Goal: Check status: Check status

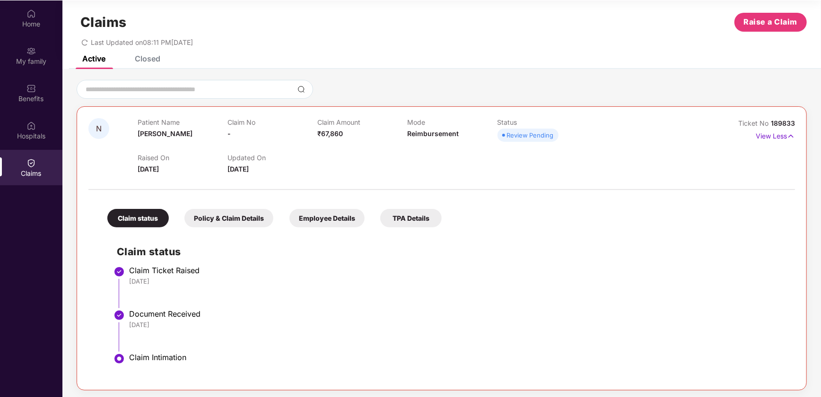
scroll to position [11, 0]
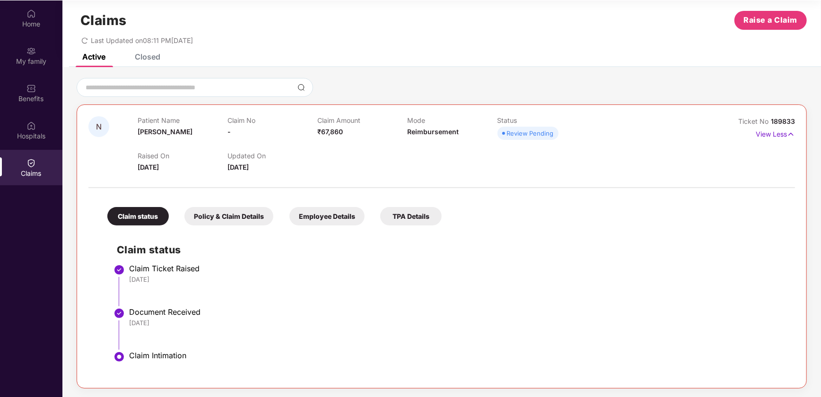
click at [85, 38] on icon "redo" at bounding box center [84, 40] width 7 height 7
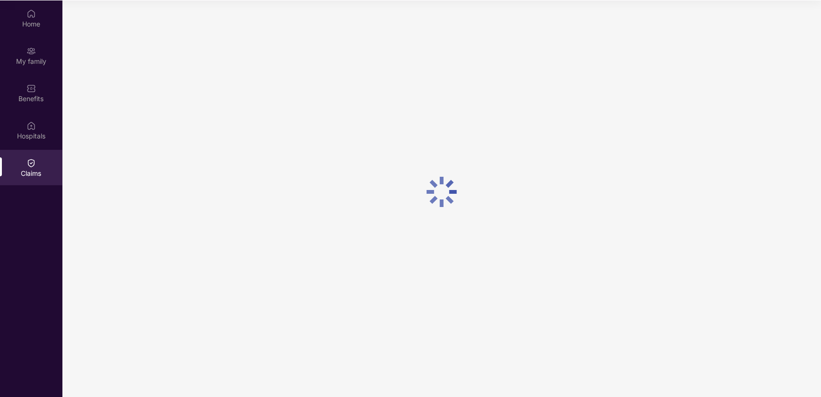
scroll to position [0, 0]
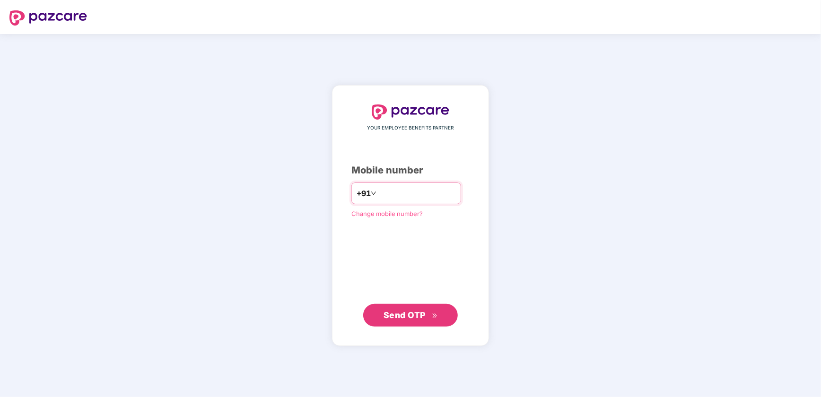
click at [386, 196] on input "number" at bounding box center [418, 193] width 78 height 15
click at [409, 312] on span "Send OTP" at bounding box center [405, 315] width 42 height 10
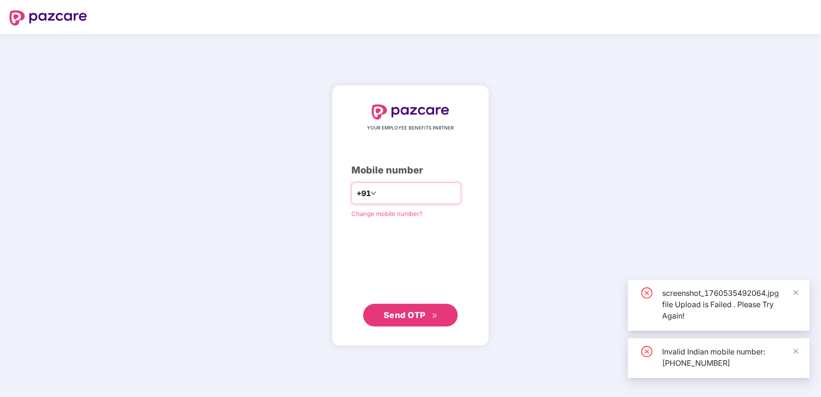
click at [379, 194] on input "**********" at bounding box center [418, 193] width 78 height 15
type input "**********"
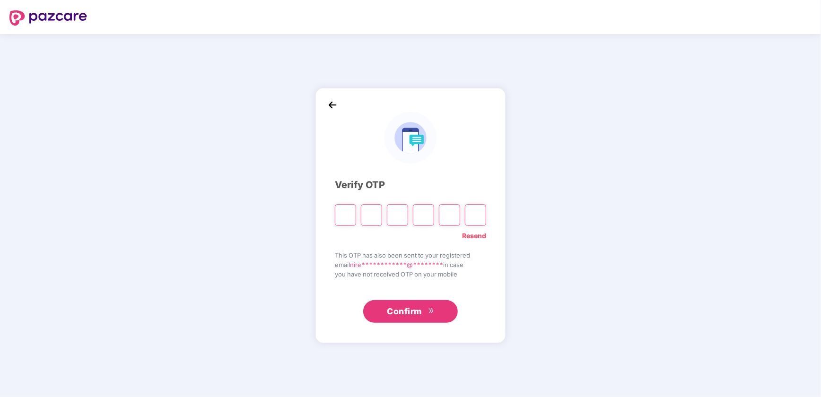
click at [345, 217] on input "Please enter verification code. Digit 1" at bounding box center [345, 215] width 21 height 22
type input "*"
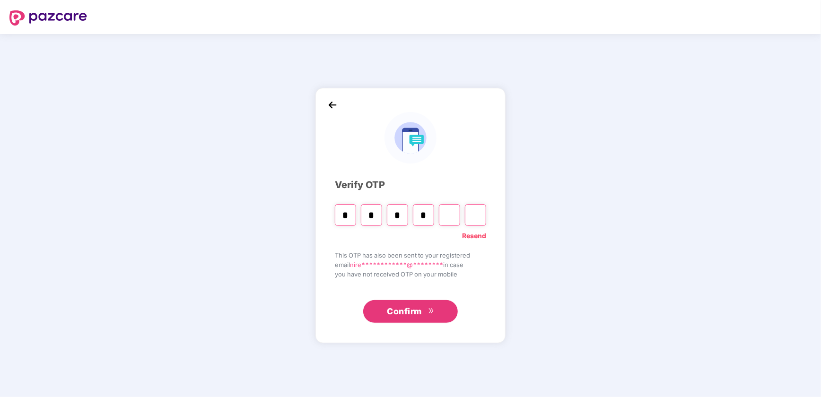
type input "*"
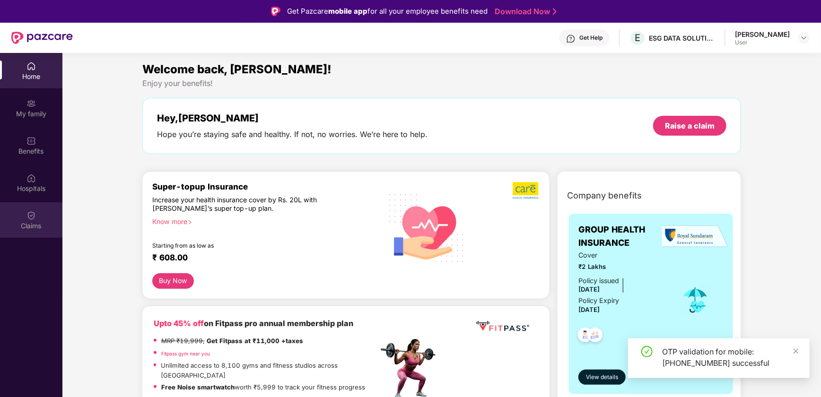
click at [38, 221] on div "Claims" at bounding box center [31, 220] width 62 height 35
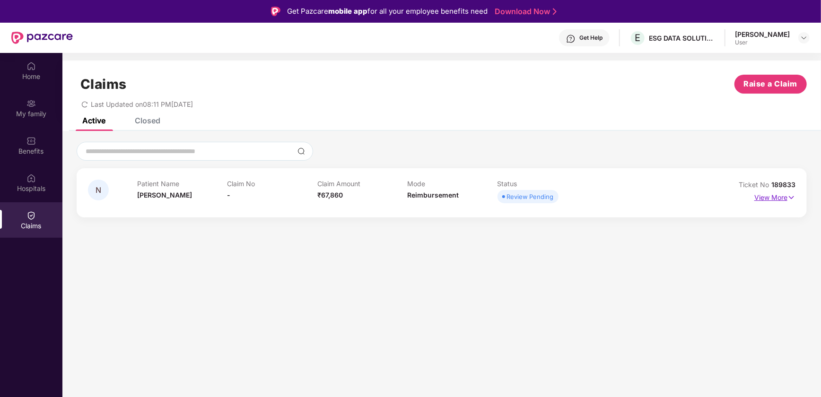
click at [791, 197] on img at bounding box center [792, 198] width 8 height 10
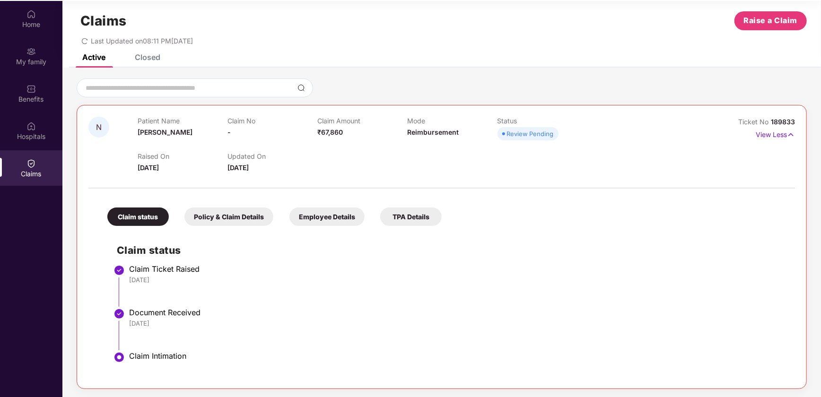
scroll to position [53, 0]
click at [244, 211] on div "Policy & Claim Details" at bounding box center [229, 216] width 89 height 18
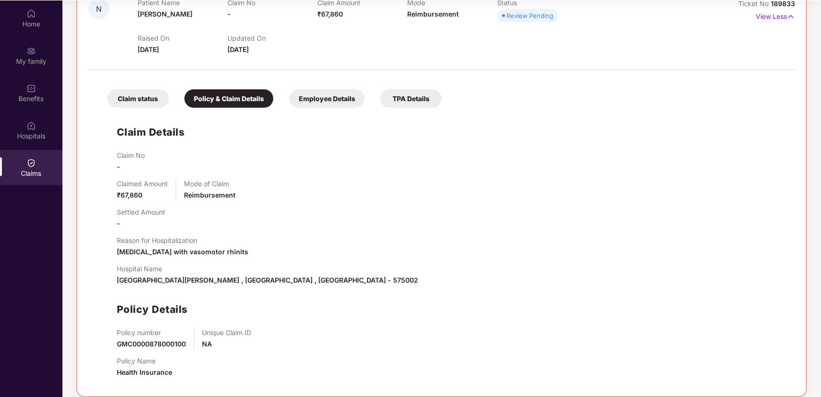
scroll to position [138, 0]
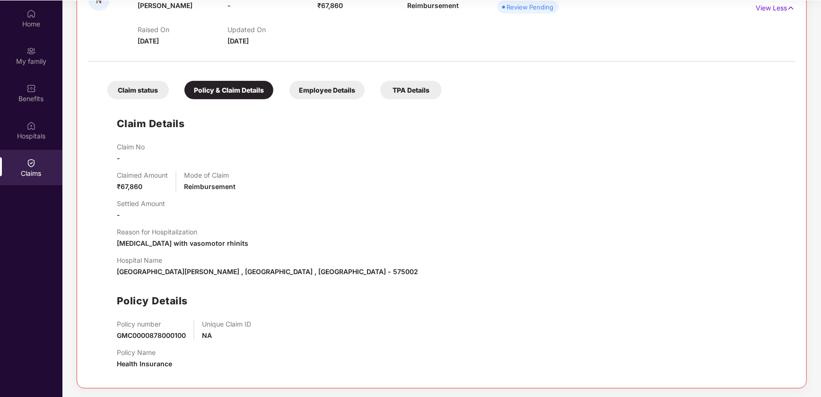
click at [322, 95] on div "Employee Details" at bounding box center [327, 90] width 75 height 18
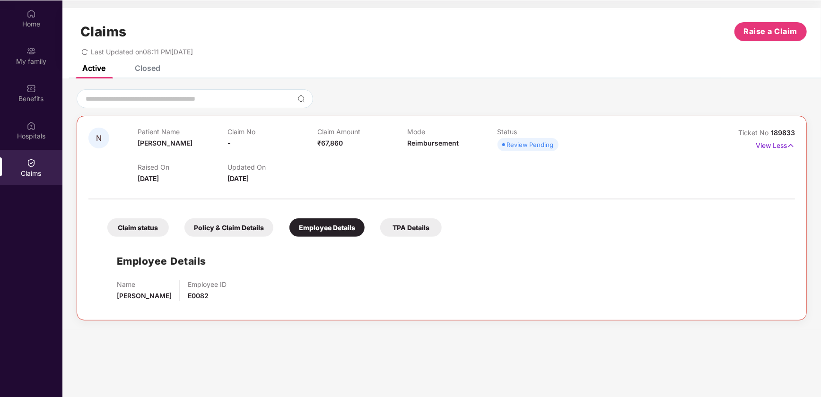
click at [395, 228] on div "TPA Details" at bounding box center [411, 228] width 62 height 18
